Goal: Transaction & Acquisition: Subscribe to service/newsletter

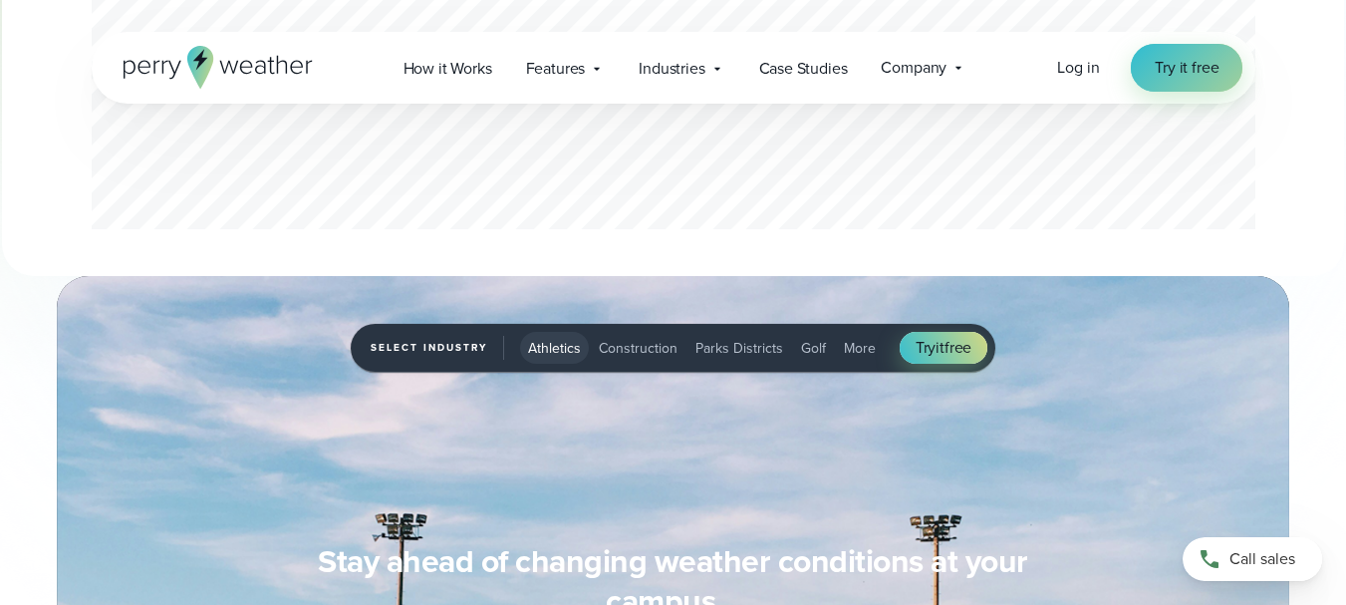
scroll to position [1124, 0]
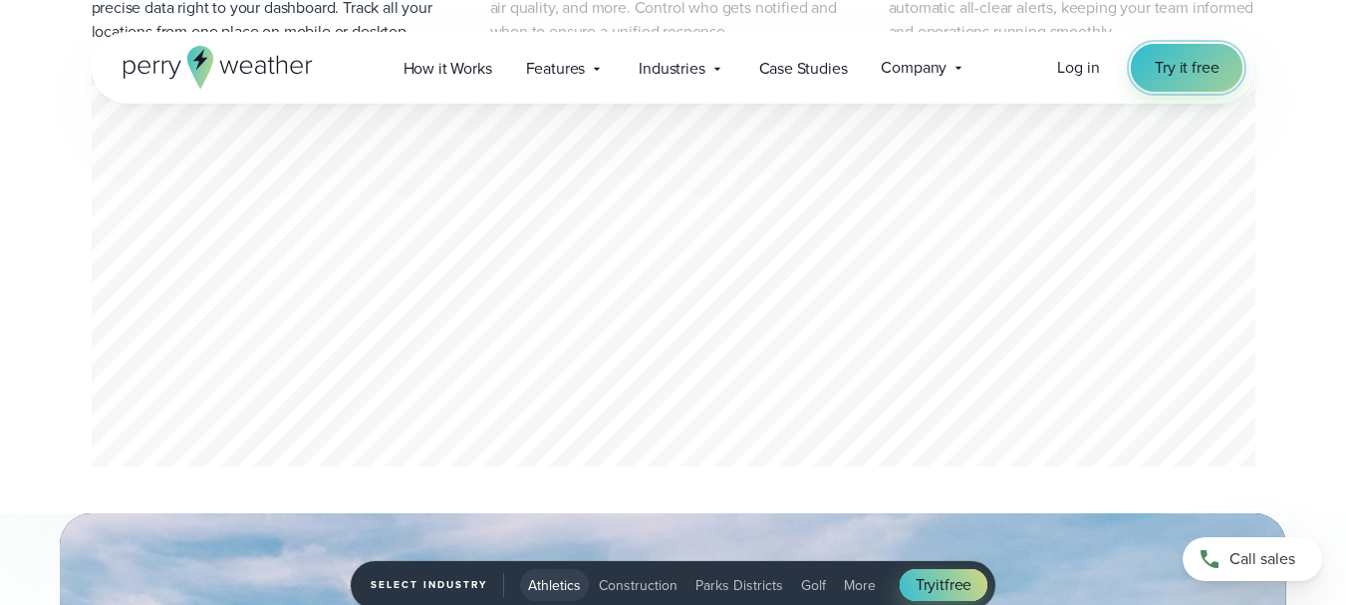
click at [1171, 66] on span "Try it free" at bounding box center [1187, 68] width 64 height 24
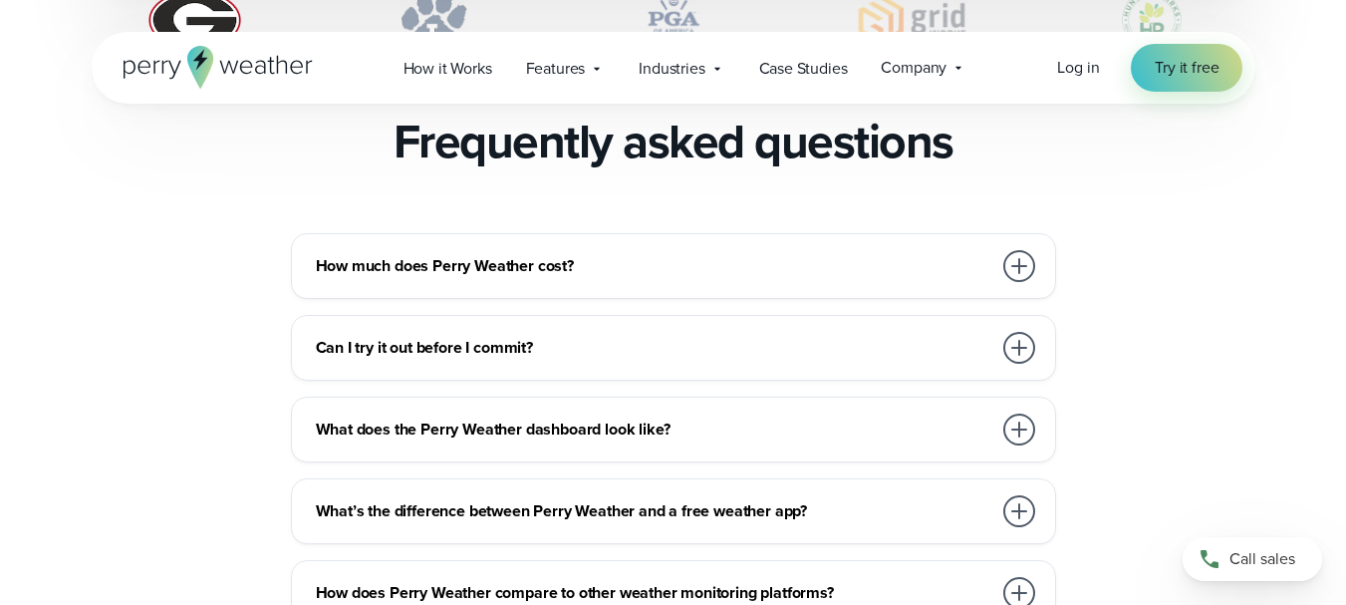
scroll to position [4348, 0]
click at [1017, 250] on div at bounding box center [1020, 266] width 32 height 32
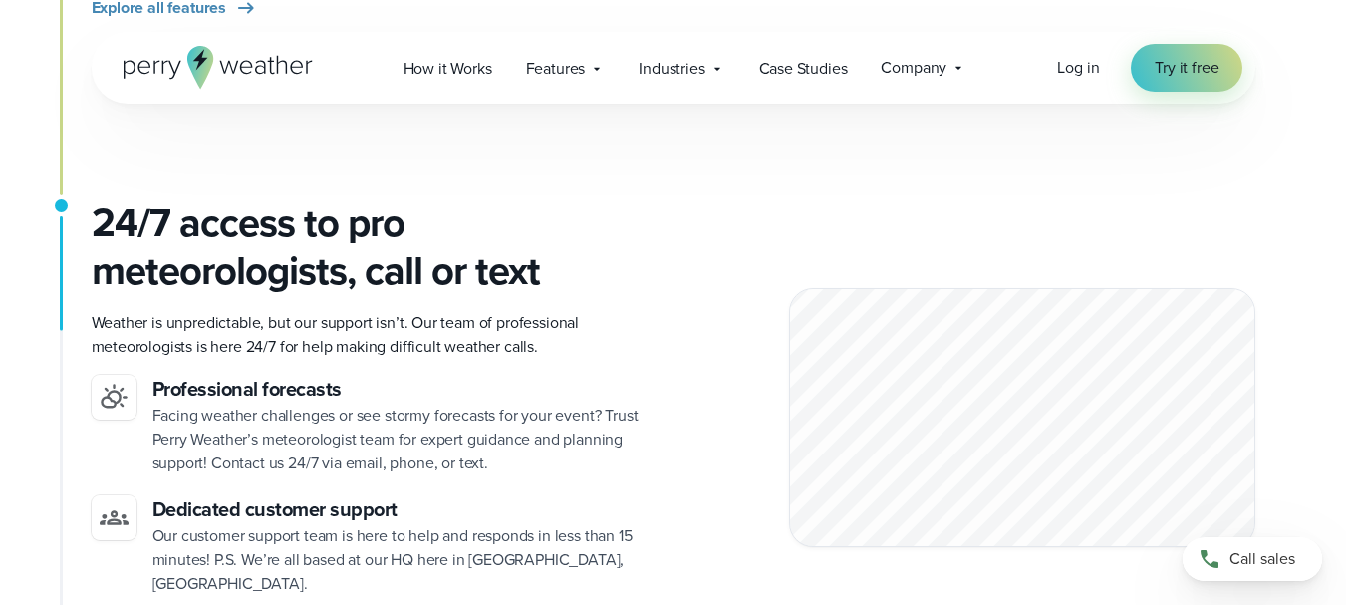
scroll to position [2629, 0]
